Goal: Task Accomplishment & Management: Complete application form

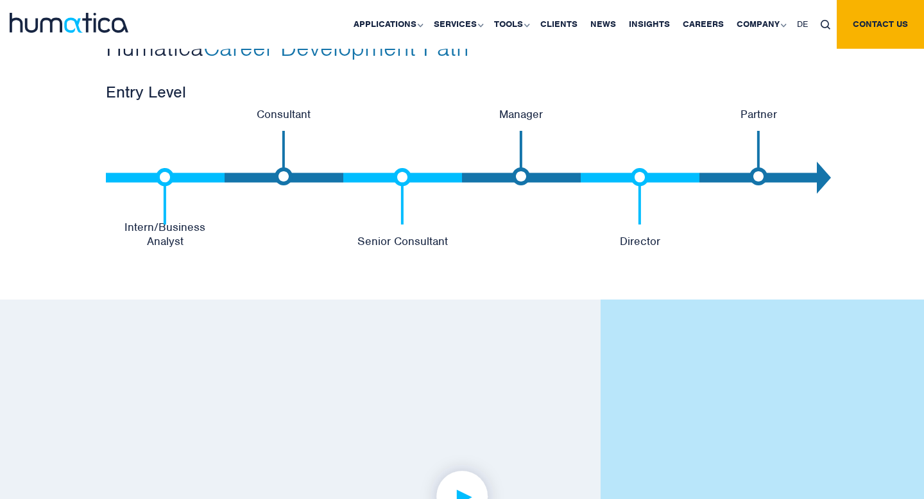
scroll to position [2657, 0]
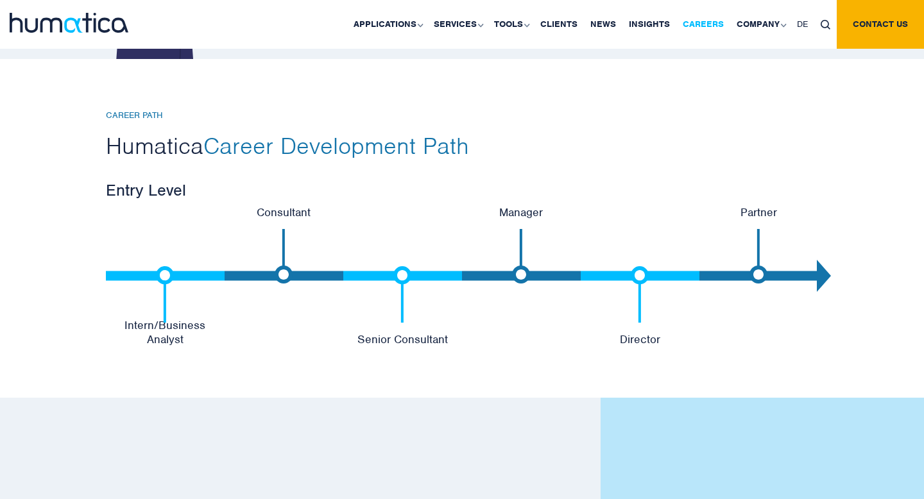
click at [711, 23] on link "Careers" at bounding box center [703, 24] width 54 height 49
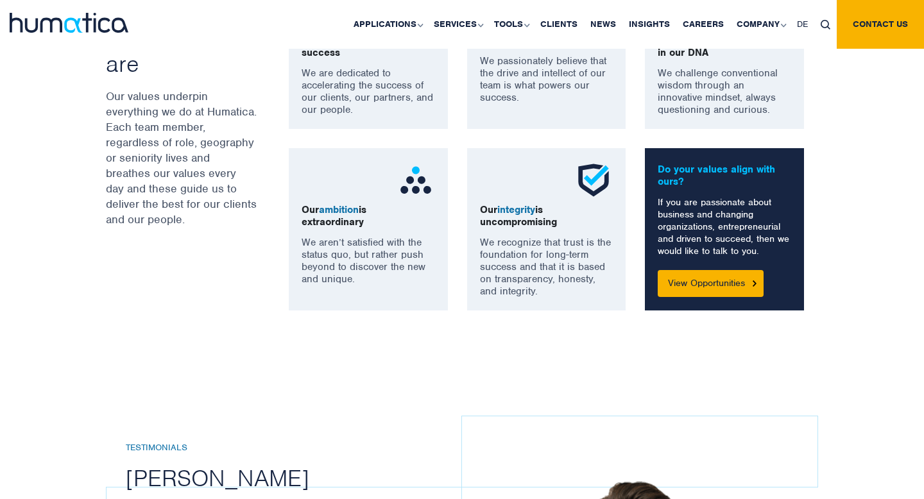
scroll to position [1167, 0]
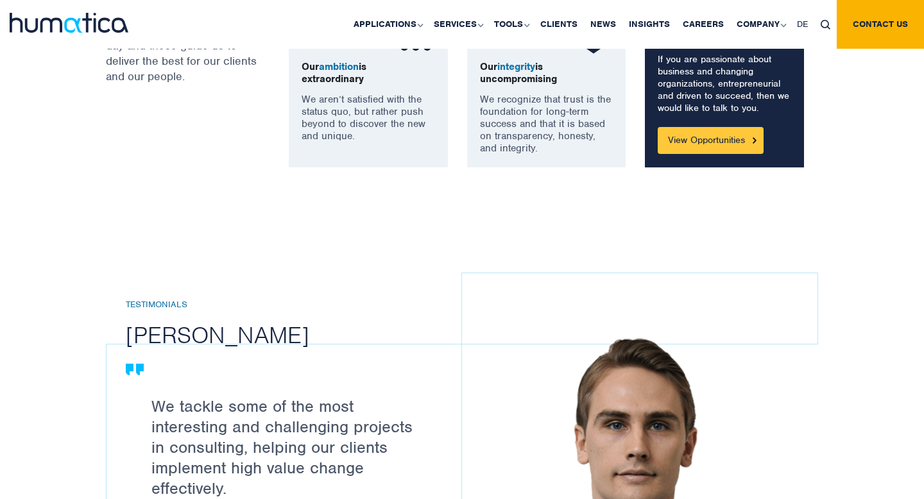
click at [710, 140] on link "View Opportunities" at bounding box center [710, 140] width 106 height 27
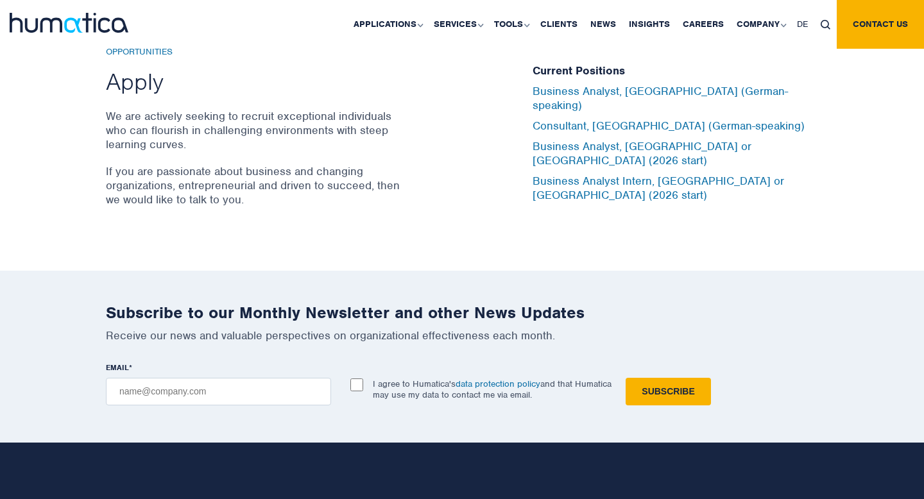
scroll to position [4109, 0]
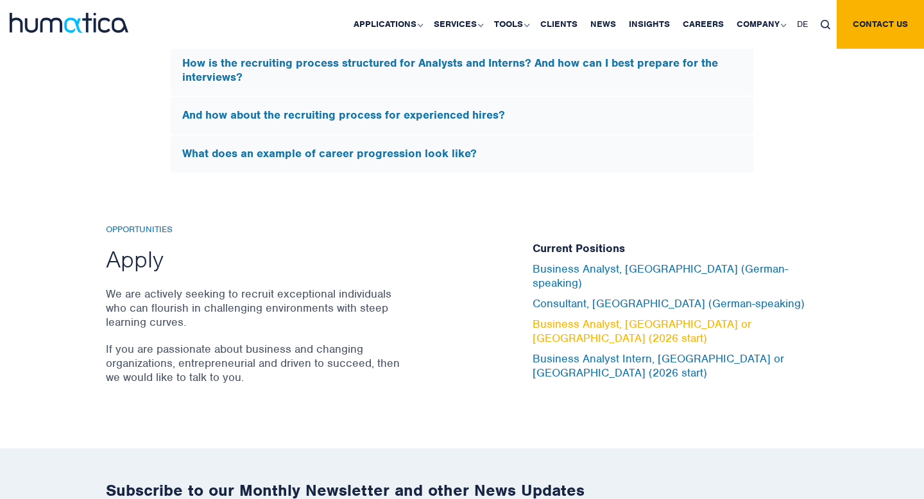
click at [630, 323] on link "Business Analyst, [GEOGRAPHIC_DATA] or [GEOGRAPHIC_DATA] (2026 start)" at bounding box center [641, 331] width 219 height 28
